Goal: Find specific page/section: Find specific page/section

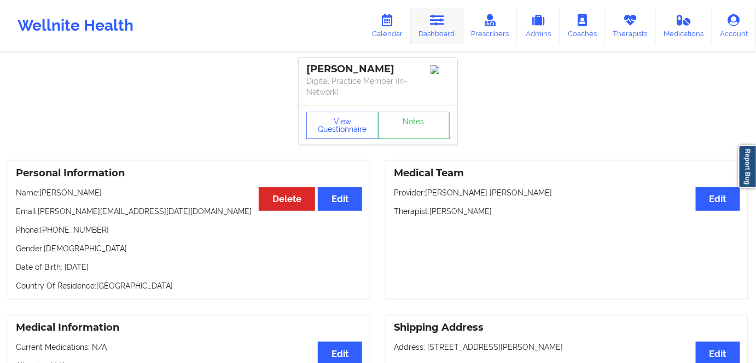
click at [207, 23] on icon at bounding box center [437, 20] width 14 height 12
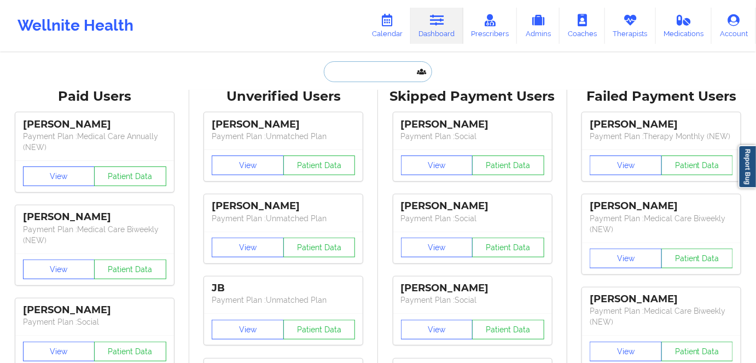
click at [207, 74] on input "text" at bounding box center [378, 71] width 108 height 21
paste input "[PERSON_NAME] i"
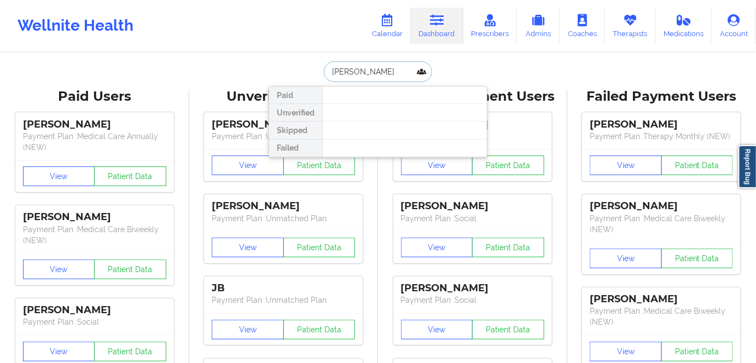
drag, startPoint x: 369, startPoint y: 72, endPoint x: 411, endPoint y: 76, distance: 41.2
click at [207, 72] on input "[PERSON_NAME]" at bounding box center [378, 71] width 108 height 21
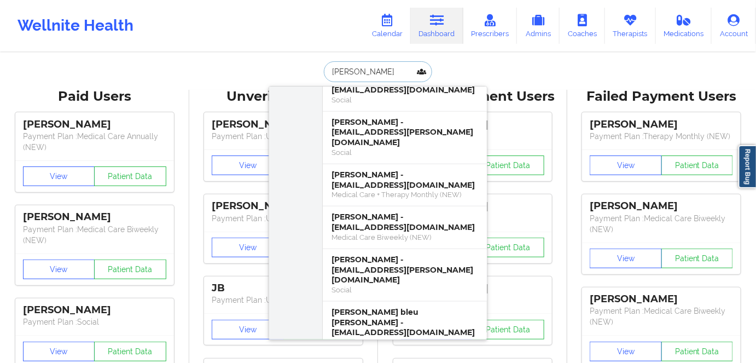
scroll to position [297, 0]
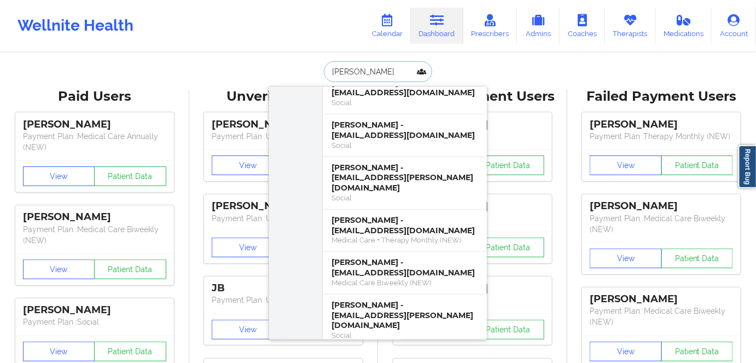
drag, startPoint x: 371, startPoint y: 72, endPoint x: 299, endPoint y: 71, distance: 71.2
click at [207, 71] on div "[PERSON_NAME] Paid Unverified [PERSON_NAME] - [EMAIL_ADDRESS][DOMAIN_NAME] Soci…" at bounding box center [378, 71] width 219 height 21
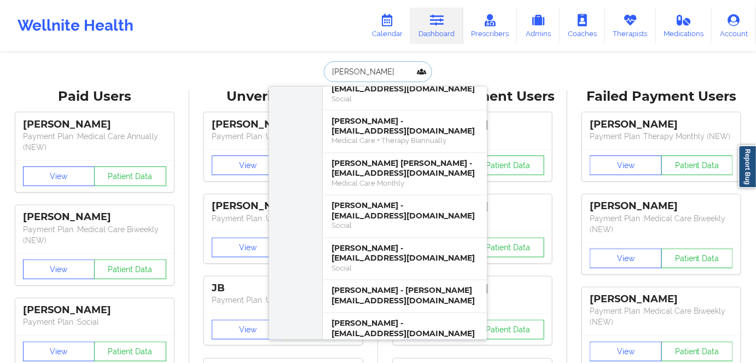
scroll to position [2070, 0]
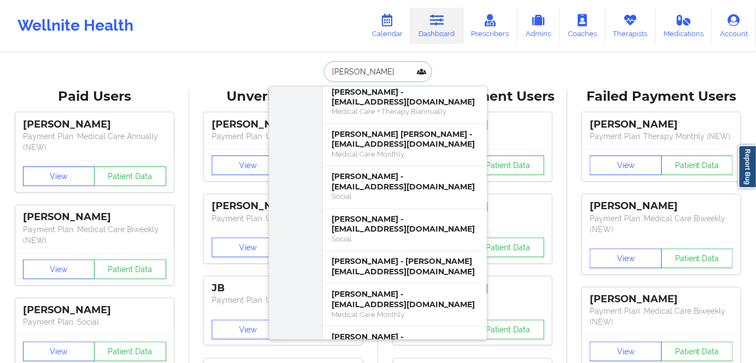
drag, startPoint x: 375, startPoint y: 65, endPoint x: 314, endPoint y: 78, distance: 62.3
click at [207, 78] on div "[PERSON_NAME] Unverified [PERSON_NAME] - [EMAIL_ADDRESS][DOMAIN_NAME] [PERSON_N…" at bounding box center [378, 71] width 219 height 21
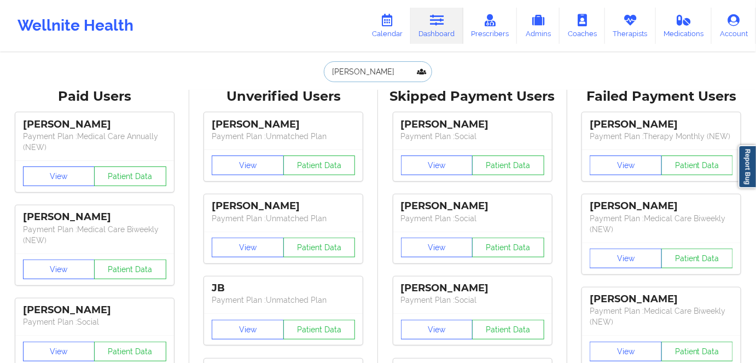
paste input "[PERSON_NAME]"
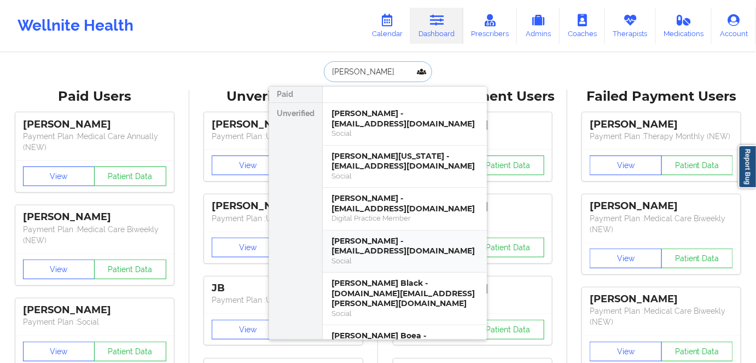
scroll to position [0, 0]
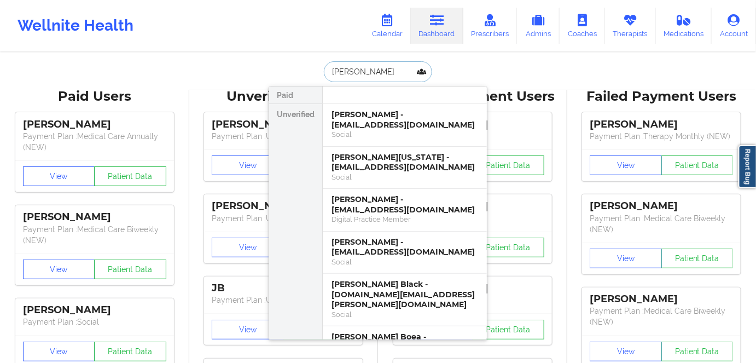
type input "[PERSON_NAME]"
